Goal: Information Seeking & Learning: Learn about a topic

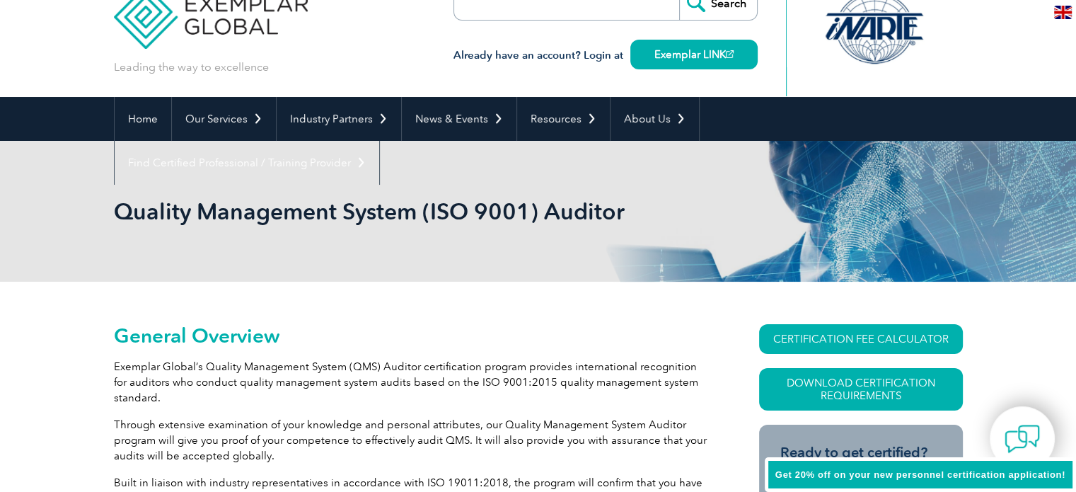
scroll to position [71, 0]
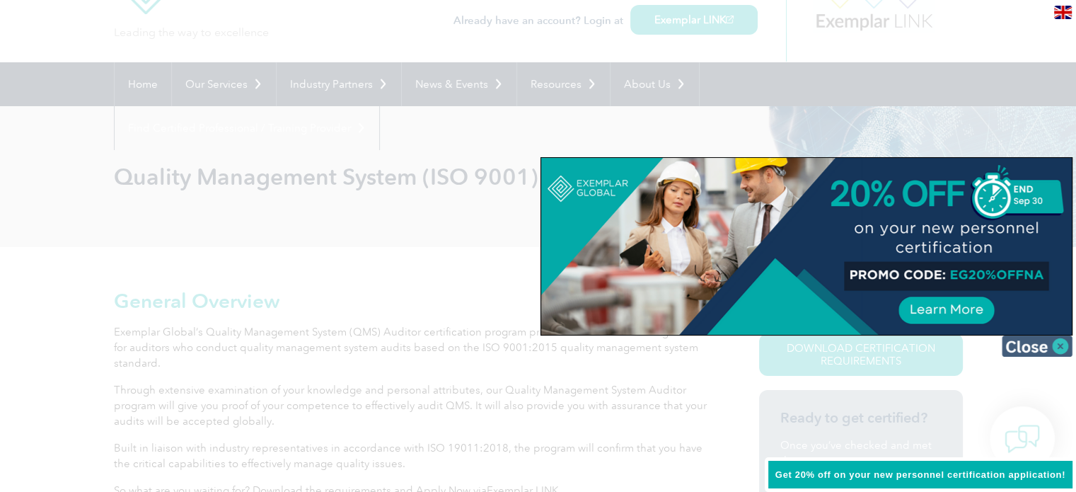
click at [1058, 344] on img at bounding box center [1037, 345] width 71 height 21
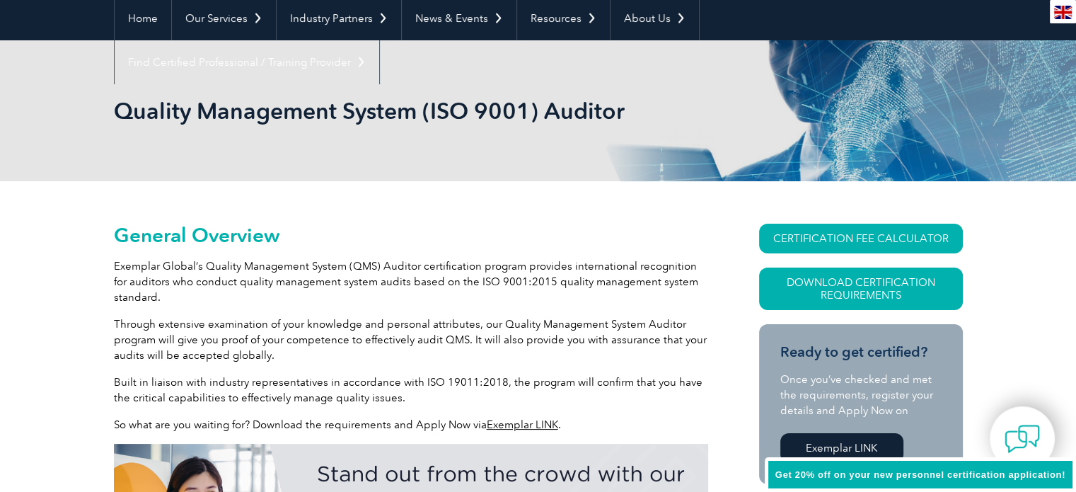
scroll to position [141, 0]
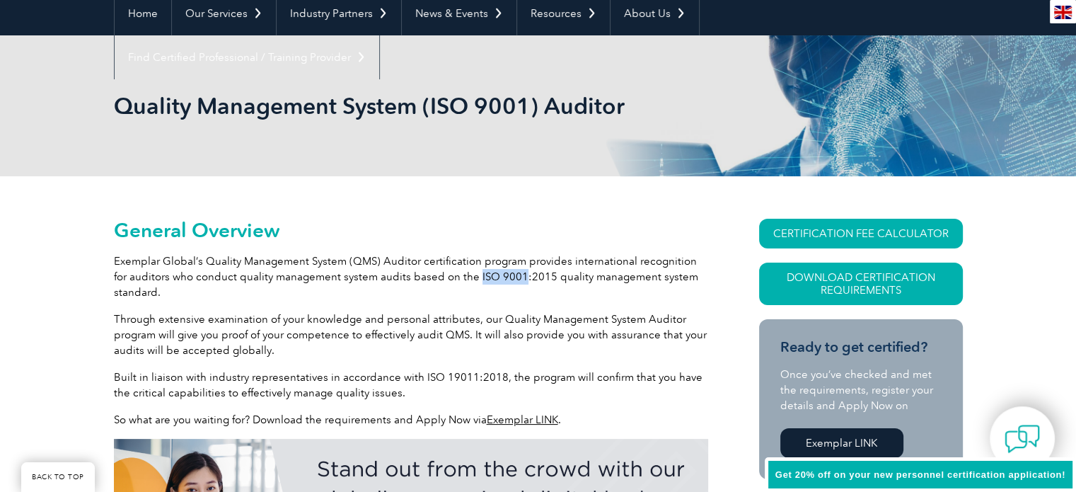
drag, startPoint x: 457, startPoint y: 273, endPoint x: 501, endPoint y: 274, distance: 44.6
click at [501, 274] on p "Exemplar Global’s Quality Management System (QMS) Auditor certification program…" at bounding box center [411, 276] width 594 height 47
copy p "ISO 9001"
click at [504, 279] on p "Exemplar Global’s Quality Management System (QMS) Auditor certification program…" at bounding box center [411, 276] width 594 height 47
drag, startPoint x: 530, startPoint y: 277, endPoint x: 458, endPoint y: 271, distance: 71.7
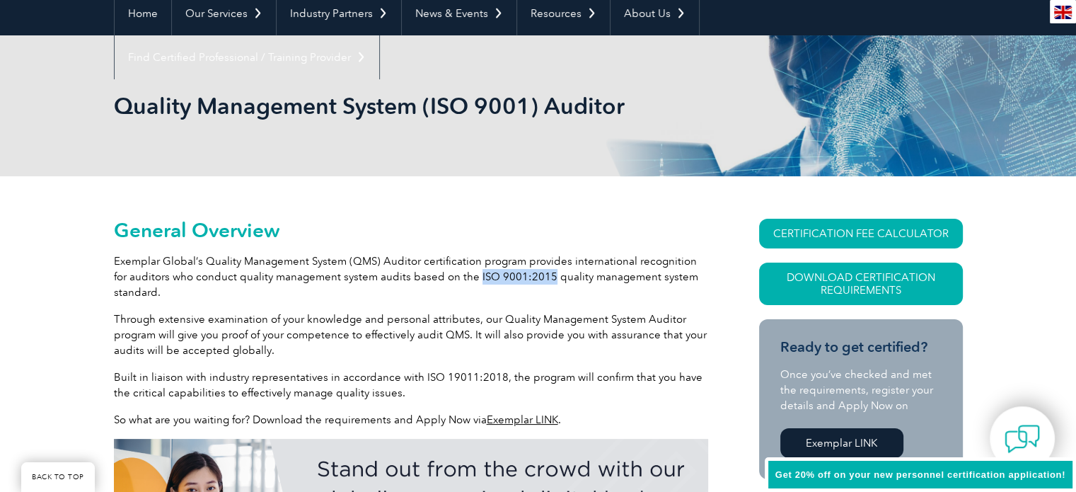
click at [458, 271] on p "Exemplar Global’s Quality Management System (QMS) Auditor certification program…" at bounding box center [411, 276] width 594 height 47
copy p "ISO 9001:2015"
drag, startPoint x: 417, startPoint y: 376, endPoint x: 493, endPoint y: 371, distance: 76.6
click at [493, 371] on p "Built in liaison with industry representatives in accordance with ISO 19011:201…" at bounding box center [411, 384] width 594 height 31
copy p "ISO 19011:2018"
